Goal: Transaction & Acquisition: Book appointment/travel/reservation

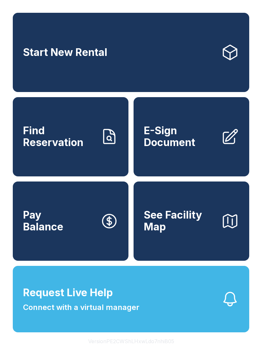
click at [96, 57] on span "Start New Rental" at bounding box center [65, 53] width 84 height 12
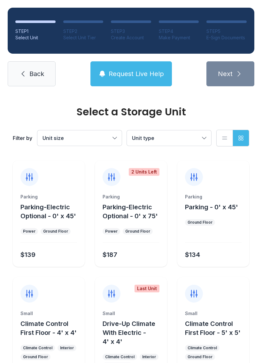
click at [77, 134] on span "Unit size" at bounding box center [77, 138] width 68 height 8
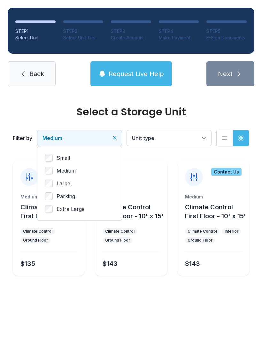
click at [160, 139] on span "Unit type" at bounding box center [166, 138] width 68 height 8
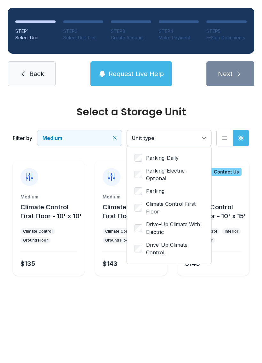
click at [66, 134] on button "Medium" at bounding box center [79, 138] width 84 height 15
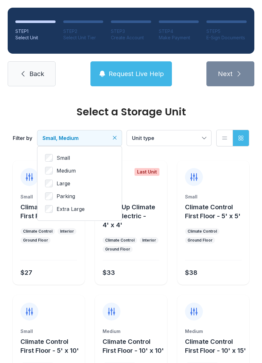
click at [155, 139] on span "Unit type" at bounding box center [166, 138] width 68 height 8
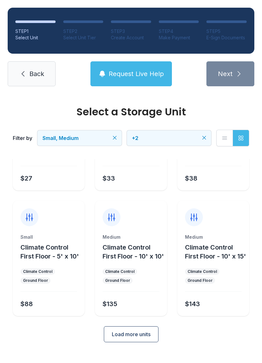
scroll to position [94, 0]
click at [141, 55] on div "STEP 1 Select Unit STEP 2 Select Unit Tier STEP 3 Create Account STEP 4 Make Pa…" at bounding box center [131, 47] width 262 height 94
click at [129, 81] on button "Request Live Help" at bounding box center [132, 73] width 82 height 25
click at [145, 230] on div "Request Live Help A Virtual Manager has been alerted and will be with you short…" at bounding box center [131, 181] width 164 height 97
click at [150, 212] on div at bounding box center [131, 214] width 72 height 26
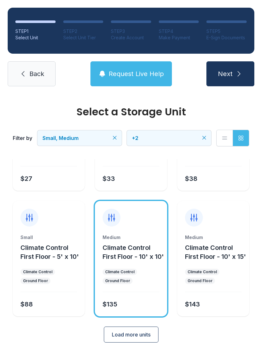
click at [64, 281] on ul "Climate Control Ground Floor" at bounding box center [48, 276] width 57 height 15
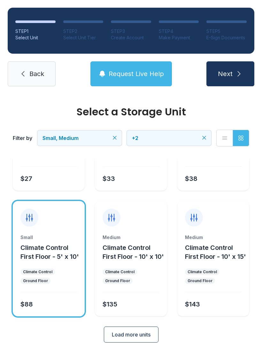
click at [243, 82] on button "Next" at bounding box center [231, 73] width 48 height 25
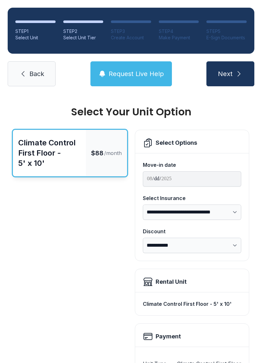
click at [160, 219] on select "**********" at bounding box center [192, 212] width 99 height 15
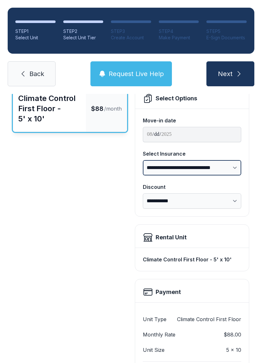
scroll to position [45, 0]
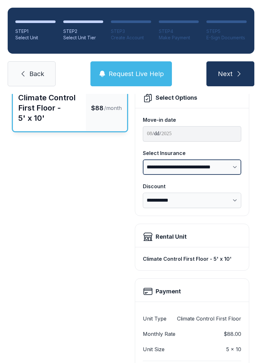
click at [170, 166] on select "**********" at bounding box center [192, 167] width 99 height 15
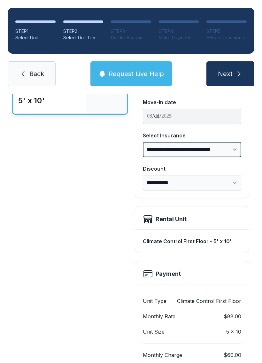
scroll to position [70, 0]
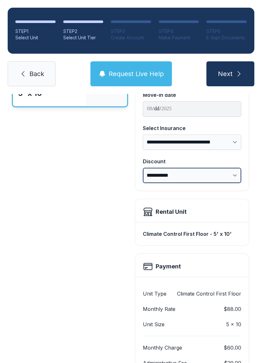
click at [160, 170] on select "**********" at bounding box center [192, 175] width 99 height 15
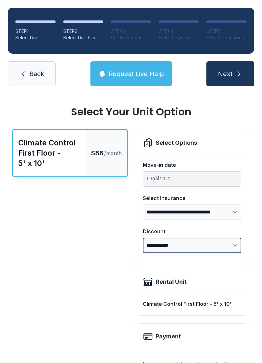
scroll to position [0, 0]
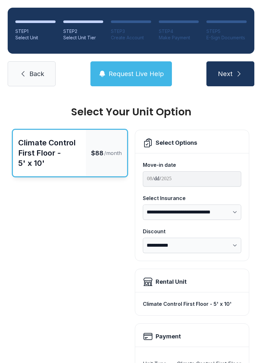
click at [24, 80] on link "Back" at bounding box center [32, 73] width 48 height 25
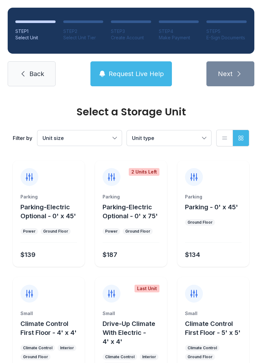
click at [109, 90] on div "STEP 1 Select Unit STEP 2 Select Unit Tier STEP 3 Create Account STEP 4 Make Pa…" at bounding box center [131, 47] width 262 height 94
click at [110, 78] on button "Request Live Help" at bounding box center [132, 73] width 82 height 25
click at [127, 83] on button "Request Live Help" at bounding box center [132, 73] width 82 height 25
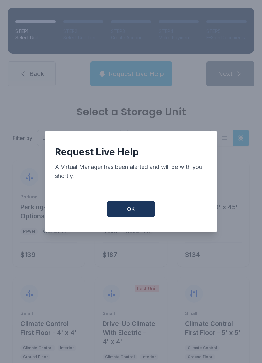
click at [118, 76] on div "Request Live Help A Virtual Manager has been alerted and will be with you short…" at bounding box center [131, 181] width 262 height 363
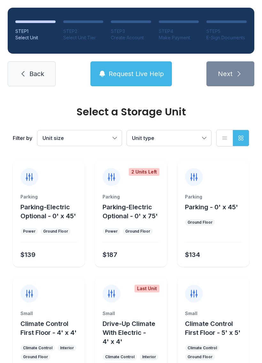
click at [108, 75] on button "Request Live Help" at bounding box center [132, 73] width 82 height 25
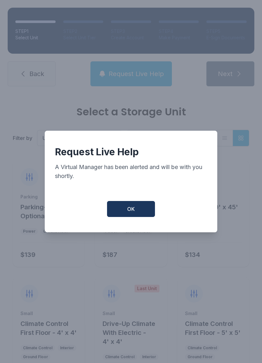
click at [132, 204] on button "OK" at bounding box center [131, 209] width 48 height 16
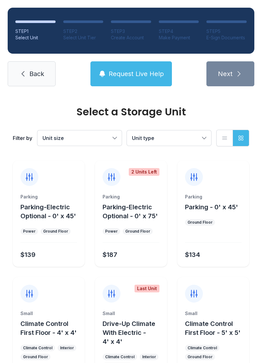
click at [126, 67] on button "Request Live Help" at bounding box center [132, 73] width 82 height 25
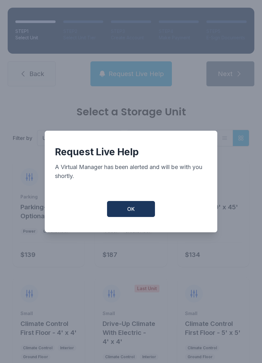
click at [115, 210] on button "OK" at bounding box center [131, 209] width 48 height 16
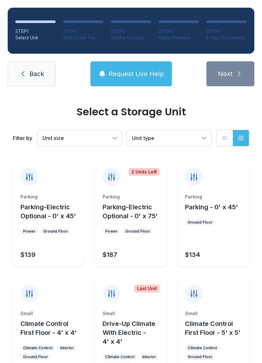
click at [108, 86] on button "Request Live Help" at bounding box center [132, 73] width 82 height 25
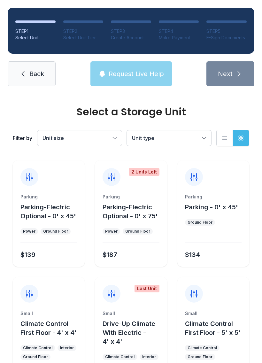
click at [111, 88] on div "Request Live Help A Virtual Manager has been alerted and will be with you short…" at bounding box center [131, 181] width 262 height 363
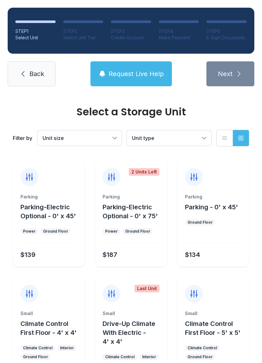
click at [105, 65] on button "Request Live Help" at bounding box center [132, 73] width 82 height 25
click at [49, 140] on span "Unit size" at bounding box center [53, 138] width 21 height 6
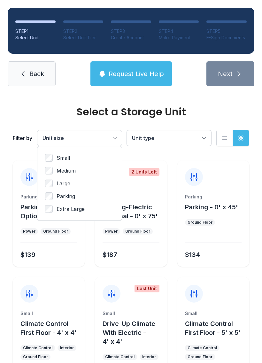
click at [48, 164] on ul "Small Medium Large Parking Extra Large" at bounding box center [79, 183] width 69 height 59
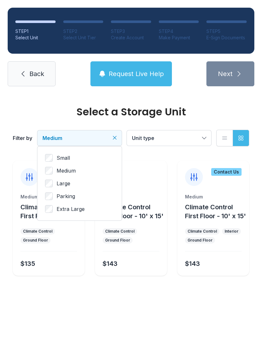
click at [145, 137] on span "Unit type" at bounding box center [143, 138] width 22 height 6
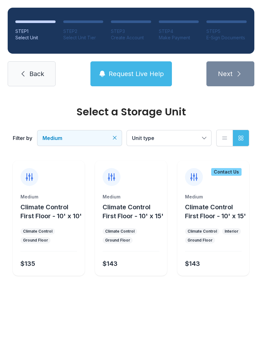
click at [51, 276] on div "Medium Climate Control First Floor - 10' x 10' Climate Control Ground Floor $135" at bounding box center [49, 235] width 72 height 82
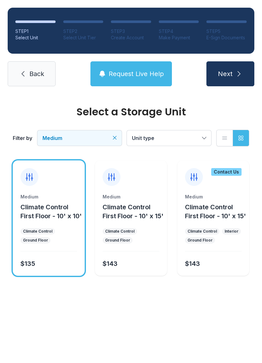
click at [228, 78] on span "Next" at bounding box center [225, 73] width 15 height 9
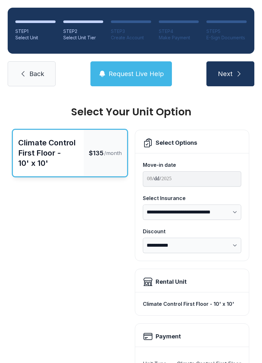
click at [18, 81] on link "Back" at bounding box center [32, 73] width 48 height 25
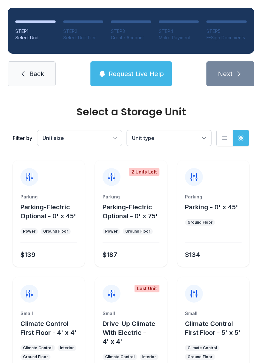
click at [32, 78] on link "Back" at bounding box center [32, 73] width 48 height 25
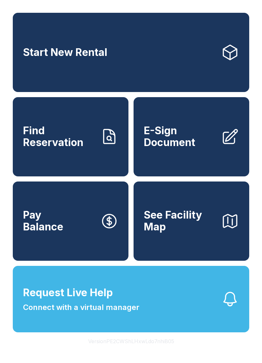
click at [44, 313] on span "Connect with a virtual manager" at bounding box center [81, 308] width 116 height 12
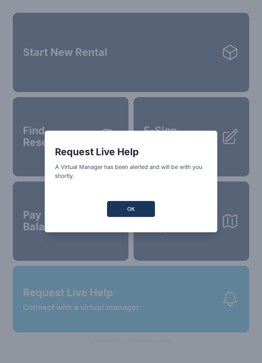
click at [113, 194] on div "Request Live Help A Virtual Manager has been alerted and will be with you short…" at bounding box center [131, 182] width 173 height 102
click at [128, 210] on span "OK" at bounding box center [131, 209] width 8 height 8
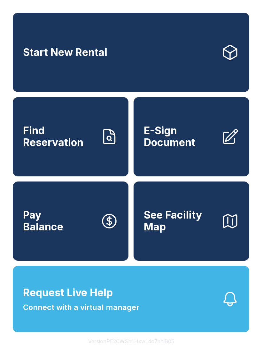
click at [147, 304] on button "Request Live Help Connect with a virtual manager" at bounding box center [131, 299] width 237 height 67
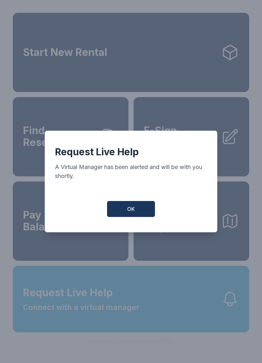
click at [114, 213] on button "OK" at bounding box center [131, 209] width 48 height 16
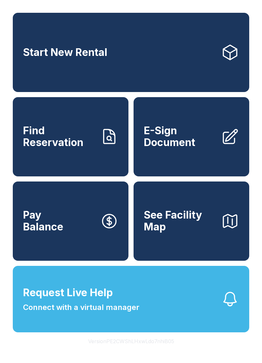
click at [141, 322] on button "Request Live Help Connect with a virtual manager" at bounding box center [131, 299] width 237 height 67
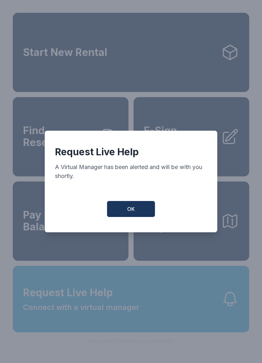
click at [123, 202] on div "Request Live Help A Virtual Manager has been alerted and will be with you short…" at bounding box center [131, 182] width 173 height 102
click at [108, 205] on button "OK" at bounding box center [131, 209] width 48 height 16
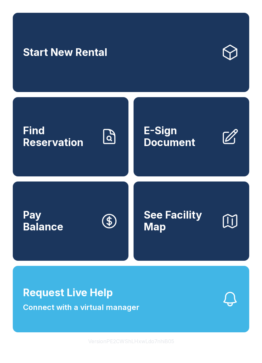
click at [173, 233] on span "See Facility Map" at bounding box center [180, 221] width 72 height 23
click at [169, 253] on button "See Facility Map" at bounding box center [192, 221] width 116 height 79
click at [34, 64] on link "Start New Rental" at bounding box center [131, 52] width 237 height 79
